Goal: Task Accomplishment & Management: Use online tool/utility

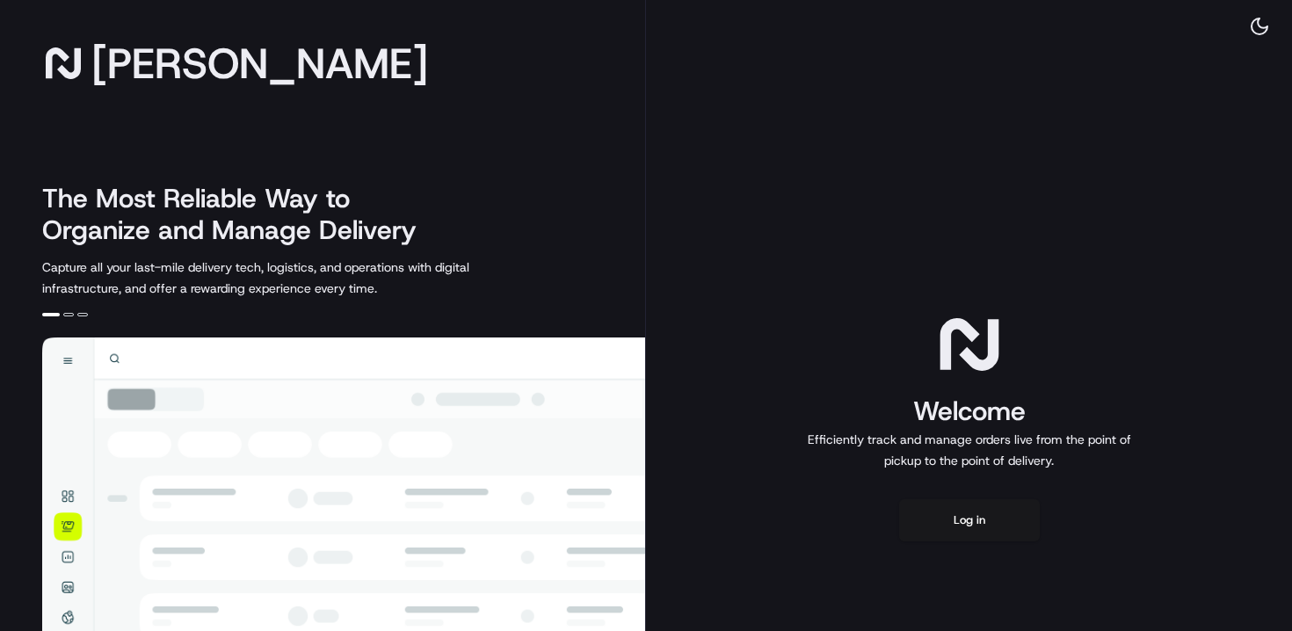
click at [909, 217] on div "Welcome Efficiently track and manage orders live from the point of pickup to th…" at bounding box center [969, 425] width 646 height 851
click at [959, 514] on button "Log in" at bounding box center [969, 520] width 141 height 42
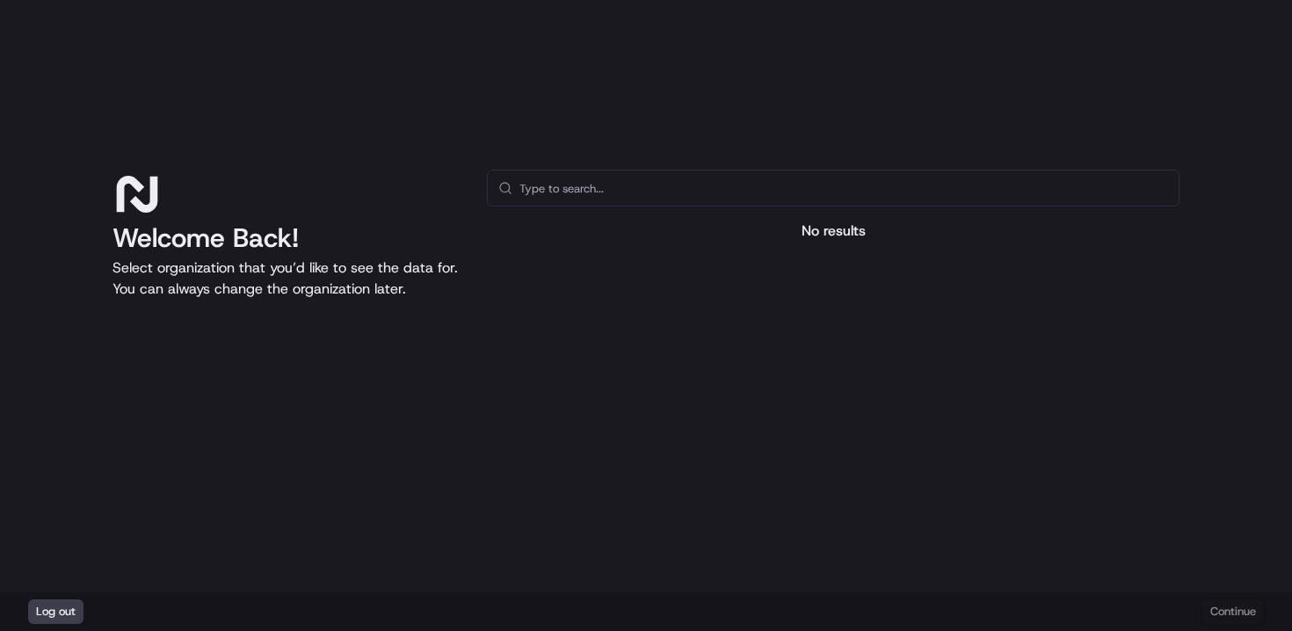
click at [609, 198] on input "text" at bounding box center [843, 187] width 648 height 35
click at [609, 196] on input "text" at bounding box center [843, 187] width 648 height 35
click at [838, 230] on div "No results" at bounding box center [833, 231] width 692 height 21
click at [1227, 610] on div "Log out Continue" at bounding box center [646, 611] width 1292 height 39
click at [1226, 619] on div "Log out Continue" at bounding box center [646, 611] width 1292 height 39
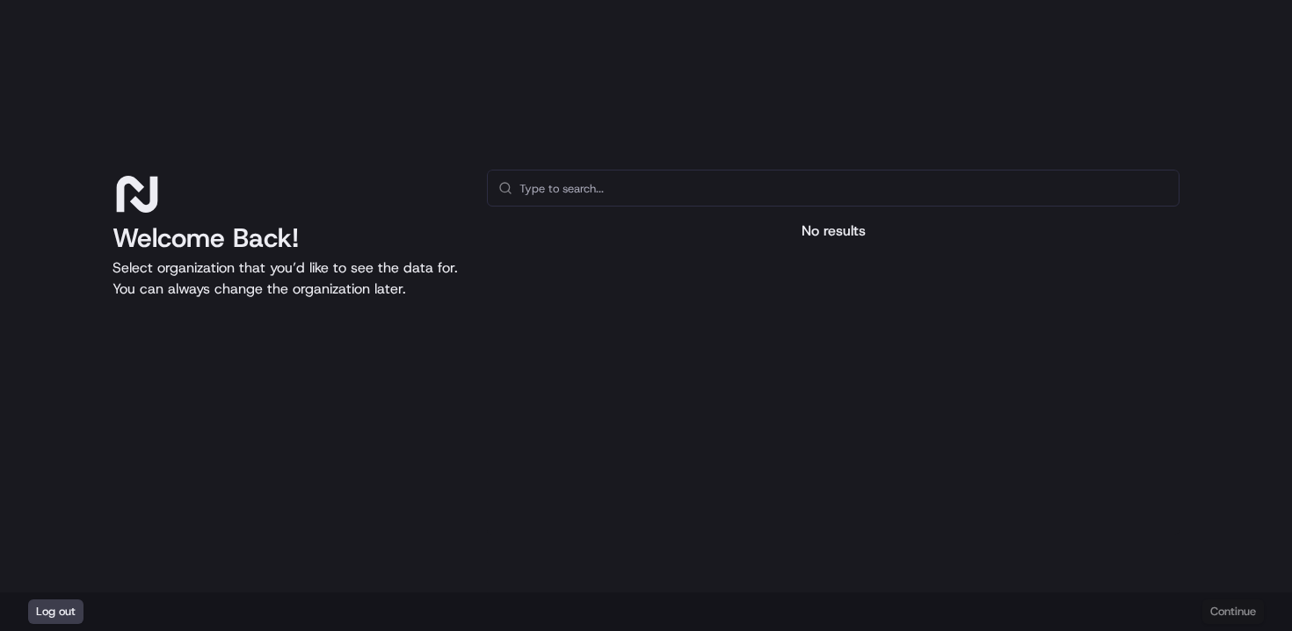
click at [1227, 617] on div "Log out Continue" at bounding box center [646, 611] width 1292 height 39
click at [647, 180] on input "text" at bounding box center [843, 187] width 648 height 35
type input "d"
type input "p"
paste input "Patelmos"
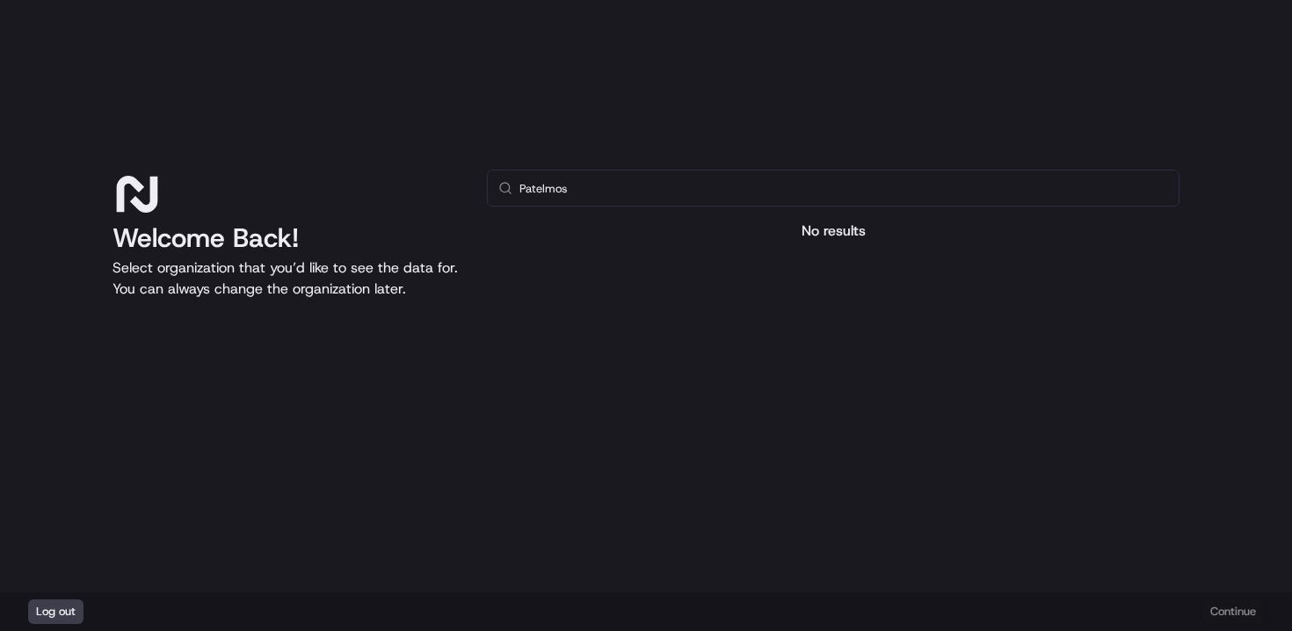
click at [1249, 604] on div "Log out Continue" at bounding box center [646, 611] width 1292 height 39
click at [1238, 614] on div "Log out Continue" at bounding box center [646, 611] width 1292 height 39
click at [667, 199] on input "Patelmos" at bounding box center [843, 187] width 648 height 35
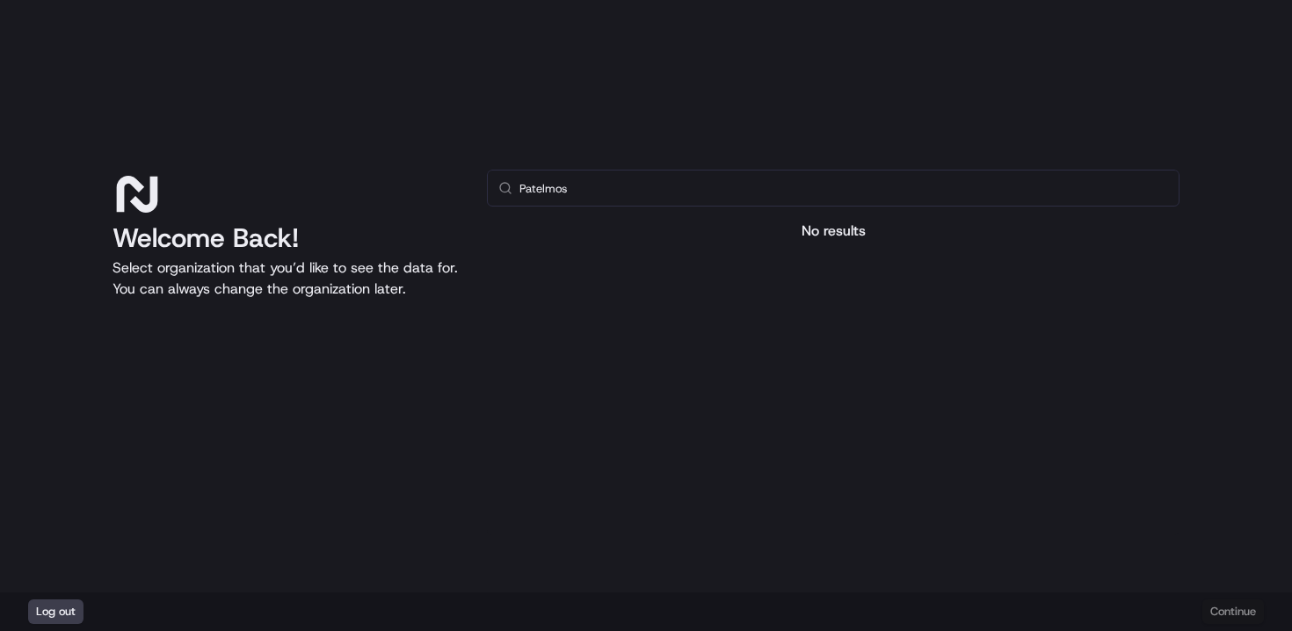
click at [667, 199] on input "Patelmos" at bounding box center [843, 187] width 648 height 35
paste input "ordering360"
click at [1236, 623] on div "Log out Continue" at bounding box center [646, 611] width 1292 height 39
click at [1235, 617] on div "Log out Continue" at bounding box center [646, 611] width 1292 height 39
click at [594, 175] on input "ordering360" at bounding box center [843, 187] width 648 height 35
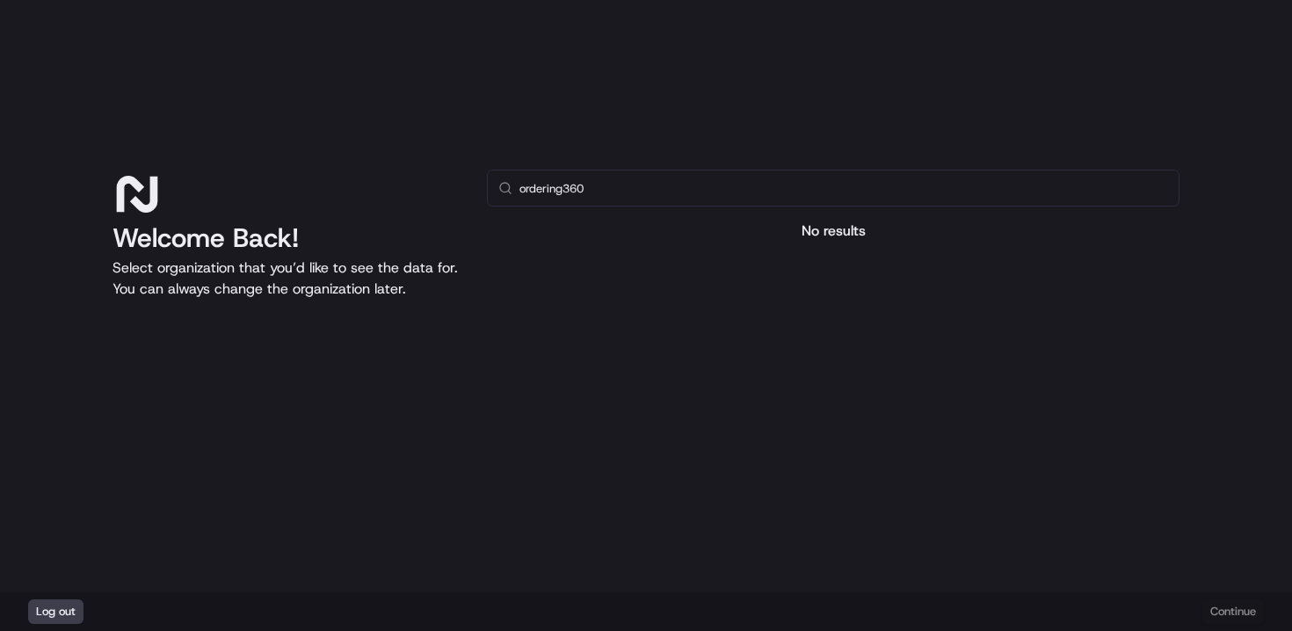
click at [594, 185] on input "ordering360" at bounding box center [843, 187] width 648 height 35
click at [558, 189] on input "ordering360" at bounding box center [843, 187] width 648 height 35
type input "ordering360"
click at [1244, 608] on div "Log out Continue" at bounding box center [646, 611] width 1292 height 39
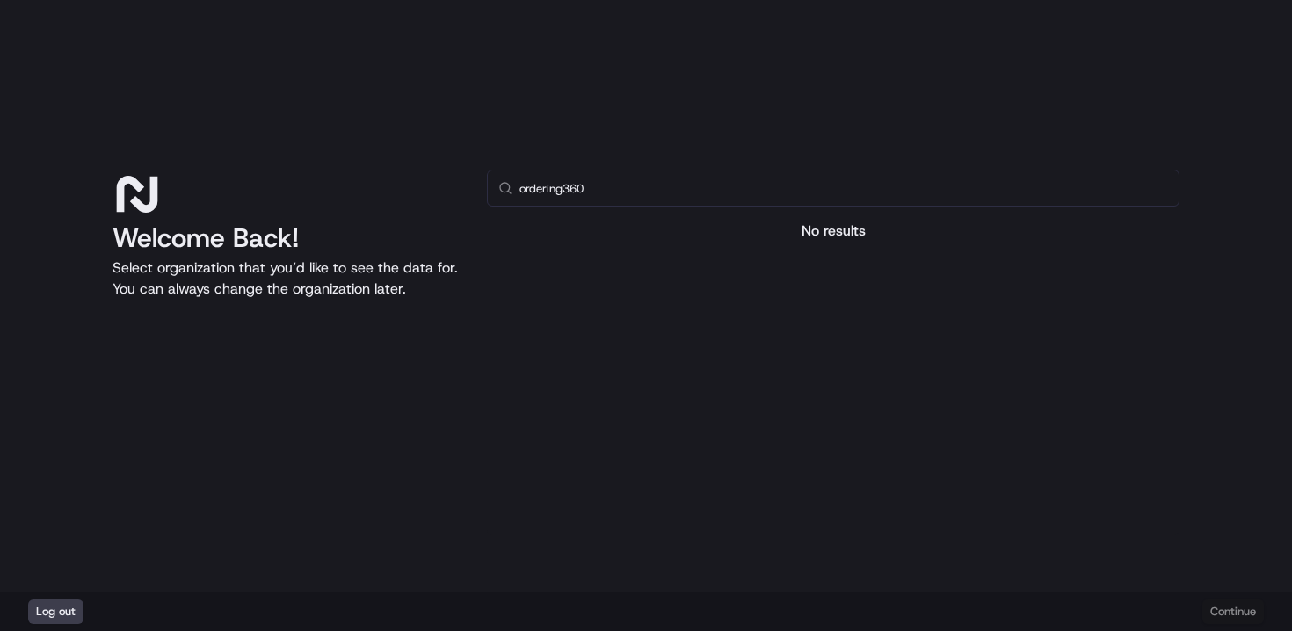
click at [376, 296] on p "Select organization that you’d like to see the data for. You can always change …" at bounding box center [285, 278] width 346 height 42
